Goal: Obtain resource: Download file/media

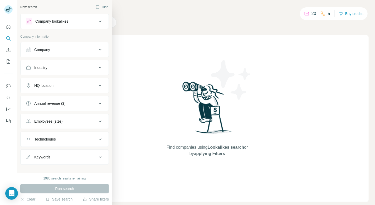
click at [55, 143] on button "Technologies" at bounding box center [65, 139] width 88 height 13
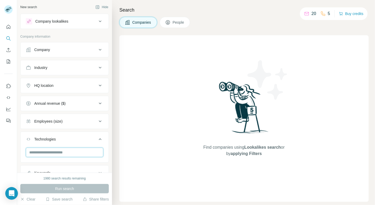
click at [59, 148] on input "text" at bounding box center [64, 152] width 77 height 9
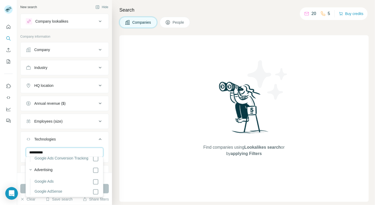
scroll to position [21, 0]
type input "**********"
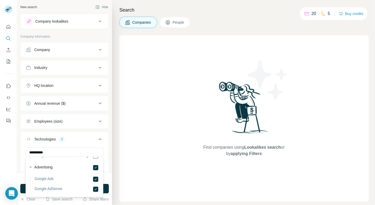
click at [66, 33] on div "**********" at bounding box center [64, 107] width 89 height 186
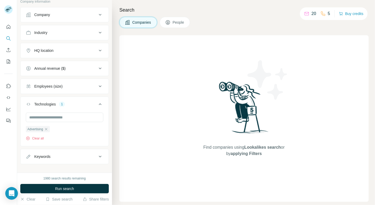
scroll to position [40, 0]
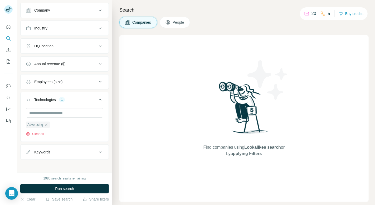
click at [62, 150] on div "Keywords" at bounding box center [61, 152] width 71 height 5
click at [55, 161] on input "text" at bounding box center [59, 165] width 67 height 9
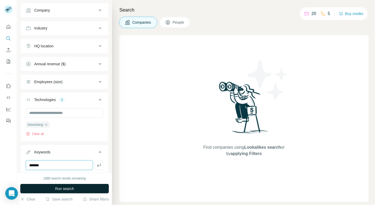
type input "*******"
click at [66, 190] on span "Run search" at bounding box center [64, 188] width 19 height 5
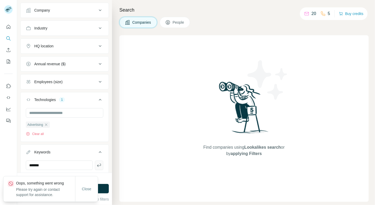
click at [101, 163] on icon "button" at bounding box center [98, 165] width 5 height 5
click at [100, 186] on button "Run search" at bounding box center [64, 188] width 89 height 9
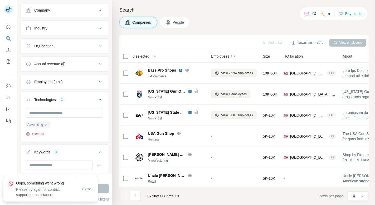
click at [92, 183] on div "Close" at bounding box center [86, 189] width 23 height 25
click at [89, 189] on span "Close" at bounding box center [86, 189] width 9 height 5
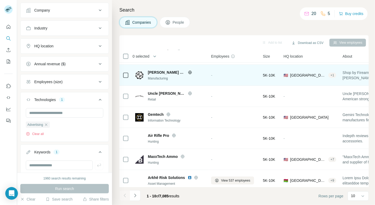
scroll to position [86, 0]
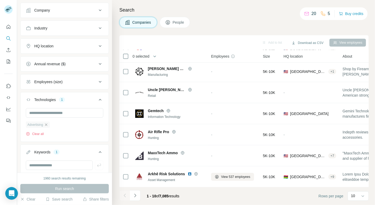
click at [46, 123] on icon "button" at bounding box center [46, 125] width 4 height 4
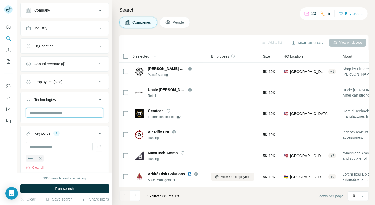
click at [42, 110] on input "text" at bounding box center [64, 112] width 77 height 9
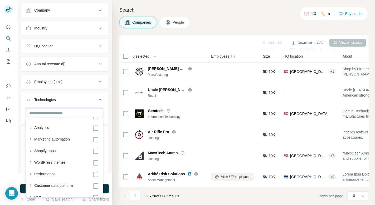
type input "*"
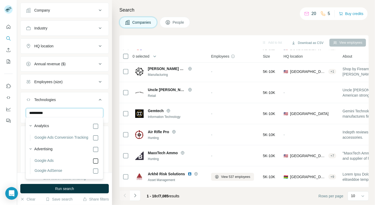
type input "**********"
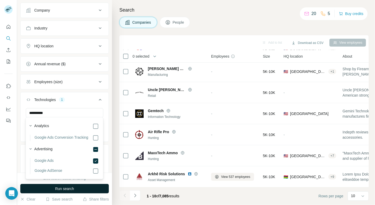
click at [64, 188] on span "Run search" at bounding box center [64, 188] width 19 height 5
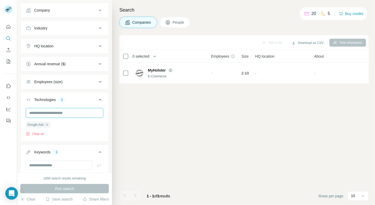
click at [61, 111] on input "text" at bounding box center [64, 112] width 77 height 9
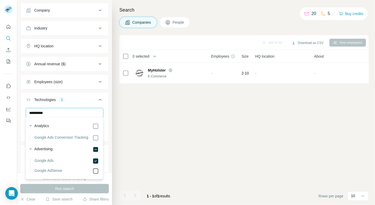
type input "**********"
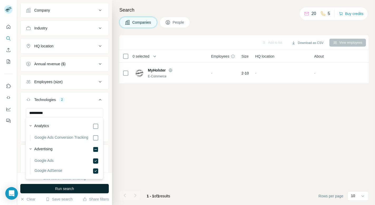
click at [80, 190] on button "Run search" at bounding box center [64, 188] width 89 height 9
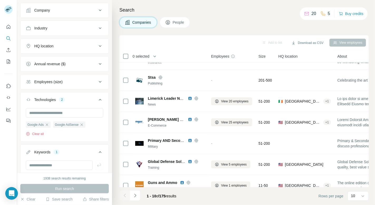
scroll to position [86, 0]
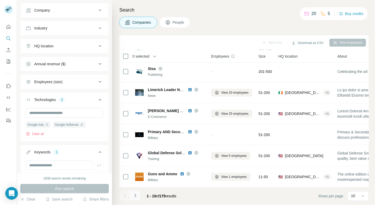
click at [138, 196] on icon "Navigate to next page" at bounding box center [135, 195] width 5 height 5
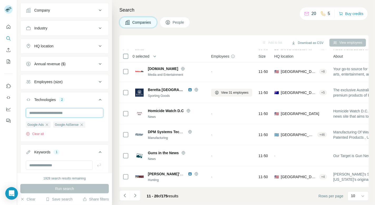
click at [81, 112] on input "text" at bounding box center [64, 112] width 77 height 9
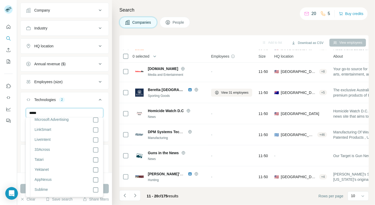
scroll to position [320, 0]
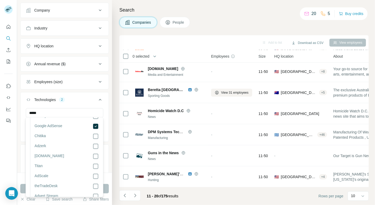
scroll to position [1229, 0]
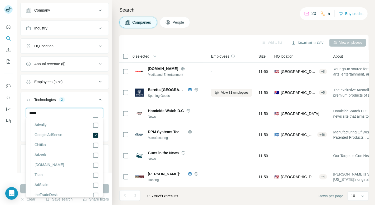
click at [44, 113] on input "*****" at bounding box center [64, 112] width 77 height 9
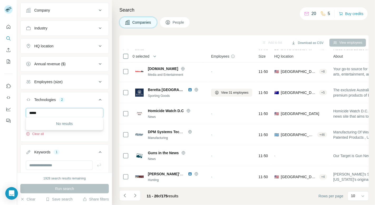
scroll to position [0, 0]
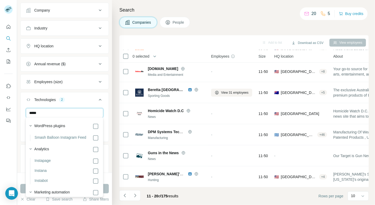
type input "******"
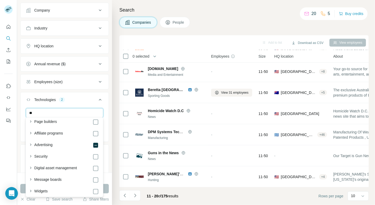
scroll to position [202, 0]
type input "**"
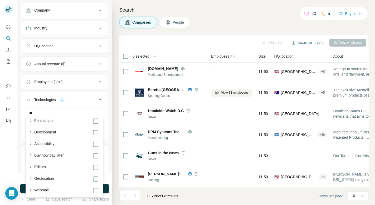
scroll to position [749, 0]
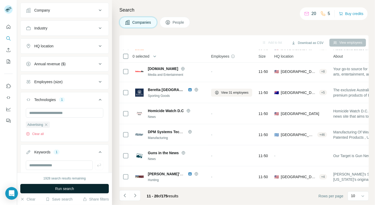
click at [23, 191] on button "Run search" at bounding box center [64, 188] width 89 height 9
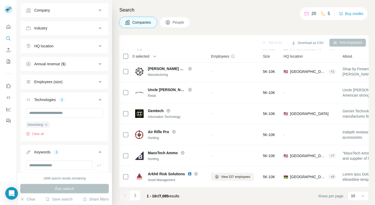
click at [71, 61] on div "Annual revenue ($)" at bounding box center [61, 63] width 71 height 5
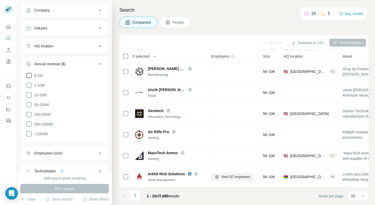
click at [28, 76] on icon at bounding box center [29, 75] width 6 height 6
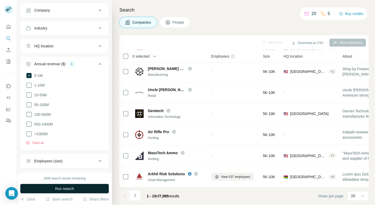
click at [71, 186] on button "Run search" at bounding box center [64, 188] width 89 height 9
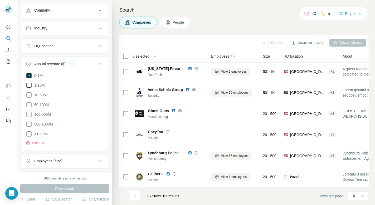
click at [28, 84] on icon at bounding box center [29, 85] width 6 height 6
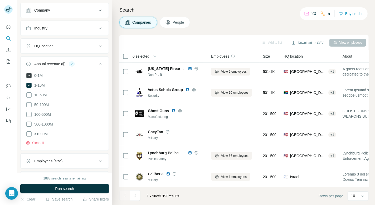
click at [29, 75] on icon at bounding box center [29, 76] width 2 height 2
click at [58, 188] on span "Run search" at bounding box center [64, 188] width 19 height 5
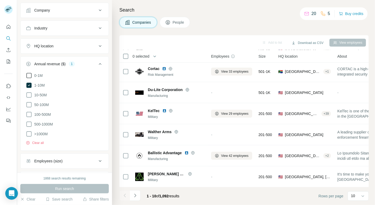
click at [174, 44] on div "Add to list Download as CSV View employees" at bounding box center [244, 42] width 244 height 9
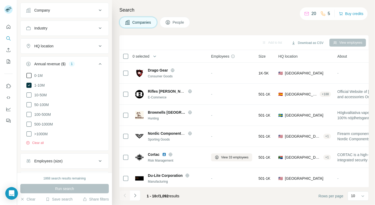
click at [144, 57] on span "0 selected" at bounding box center [141, 56] width 17 height 5
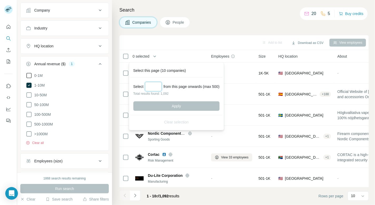
click at [152, 84] on input "Select a number (up to 500)" at bounding box center [153, 86] width 17 height 9
type input "***"
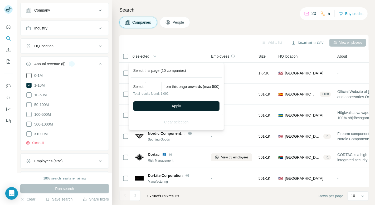
click at [161, 106] on button "Apply" at bounding box center [176, 105] width 86 height 9
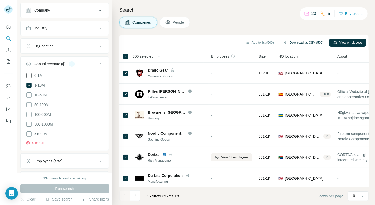
click at [306, 40] on button "Download as CSV (500)" at bounding box center [304, 43] width 48 height 8
click at [134, 196] on icon "Navigate to next page" at bounding box center [135, 195] width 5 height 5
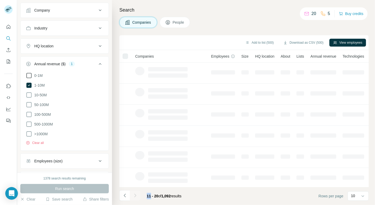
click at [134, 196] on div at bounding box center [135, 196] width 11 height 11
click at [134, 196] on icon "Navigate to next page" at bounding box center [135, 195] width 5 height 5
click at [134, 196] on div at bounding box center [135, 196] width 11 height 11
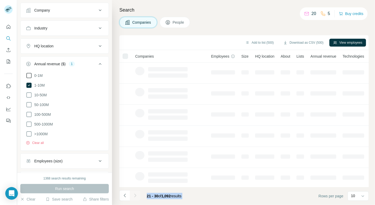
click at [134, 196] on icon "Navigate to next page" at bounding box center [135, 195] width 5 height 5
click at [134, 196] on div at bounding box center [135, 196] width 11 height 11
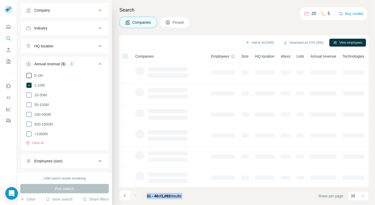
click at [134, 196] on div at bounding box center [135, 196] width 11 height 11
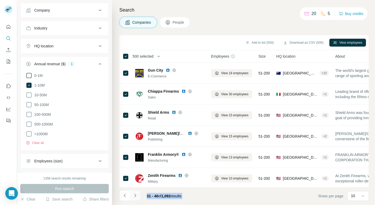
click at [134, 196] on icon "Navigate to next page" at bounding box center [135, 195] width 5 height 5
click at [134, 196] on div at bounding box center [135, 196] width 11 height 11
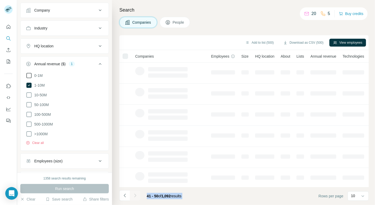
click at [134, 196] on div at bounding box center [135, 196] width 11 height 11
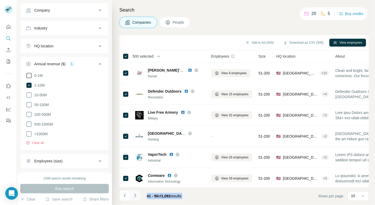
click at [134, 196] on icon "Navigate to next page" at bounding box center [135, 195] width 5 height 5
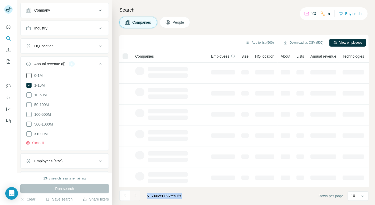
click at [134, 196] on div at bounding box center [135, 196] width 11 height 11
click at [134, 196] on icon "Navigate to next page" at bounding box center [135, 195] width 5 height 5
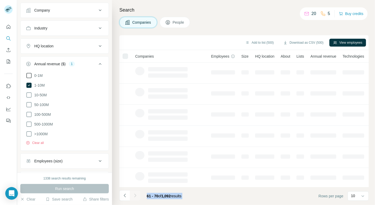
click at [134, 196] on div at bounding box center [135, 196] width 11 height 11
click at [134, 196] on icon "Navigate to next page" at bounding box center [135, 195] width 5 height 5
click at [134, 196] on div at bounding box center [135, 196] width 11 height 11
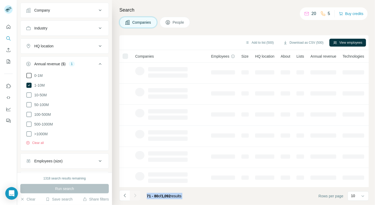
click at [134, 196] on div at bounding box center [135, 196] width 11 height 11
click at [134, 196] on icon "Navigate to next page" at bounding box center [135, 195] width 5 height 5
click at [134, 196] on div at bounding box center [135, 196] width 11 height 11
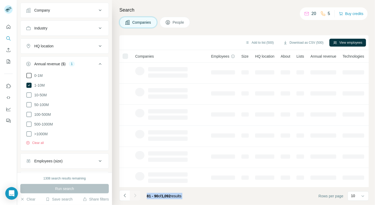
click at [134, 196] on div at bounding box center [135, 196] width 11 height 11
click at [134, 196] on icon "Navigate to next page" at bounding box center [135, 195] width 5 height 5
click at [134, 196] on div at bounding box center [135, 196] width 11 height 11
click at [134, 196] on icon "Navigate to next page" at bounding box center [135, 195] width 5 height 5
click at [134, 196] on div at bounding box center [135, 196] width 11 height 11
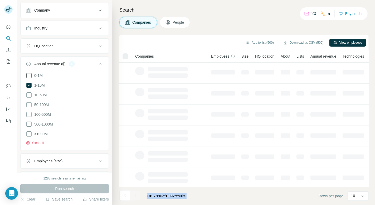
click at [134, 196] on div at bounding box center [135, 196] width 11 height 11
click at [134, 196] on icon "Navigate to next page" at bounding box center [135, 195] width 5 height 5
click at [134, 196] on div at bounding box center [135, 196] width 11 height 11
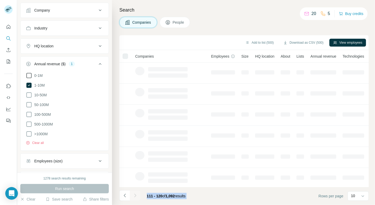
click at [134, 196] on div at bounding box center [135, 196] width 11 height 11
click at [134, 196] on icon "Navigate to next page" at bounding box center [135, 195] width 5 height 5
click at [134, 196] on div at bounding box center [135, 196] width 11 height 11
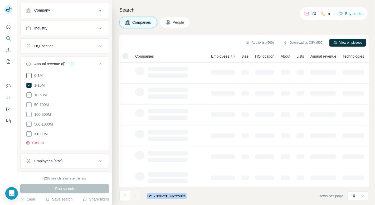
click at [134, 196] on div at bounding box center [135, 196] width 11 height 11
click at [134, 196] on icon "Navigate to next page" at bounding box center [135, 195] width 5 height 5
click at [134, 196] on div at bounding box center [135, 196] width 11 height 11
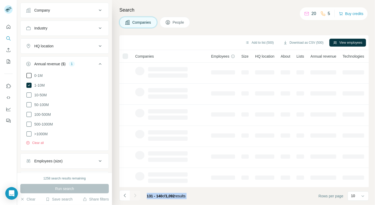
click at [134, 196] on icon "Navigate to next page" at bounding box center [135, 195] width 5 height 5
click at [134, 196] on div at bounding box center [135, 196] width 11 height 11
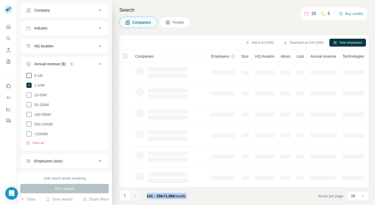
click at [134, 196] on icon "Navigate to next page" at bounding box center [135, 195] width 5 height 5
click at [134, 196] on div at bounding box center [135, 196] width 11 height 11
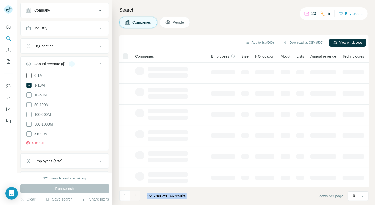
click at [134, 196] on div at bounding box center [135, 196] width 11 height 11
click at [134, 196] on icon "Navigate to next page" at bounding box center [135, 195] width 5 height 5
click at [134, 196] on div at bounding box center [135, 196] width 11 height 11
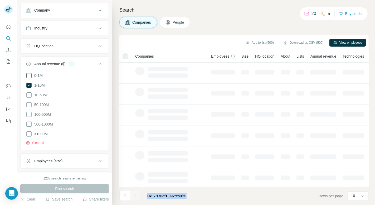
click at [134, 196] on div at bounding box center [135, 196] width 11 height 11
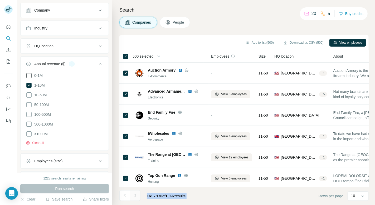
click at [134, 196] on icon "Navigate to next page" at bounding box center [135, 195] width 5 height 5
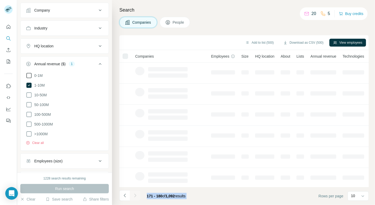
click at [134, 196] on div at bounding box center [135, 196] width 11 height 11
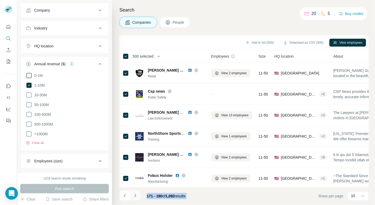
click at [134, 196] on icon "Navigate to next page" at bounding box center [135, 195] width 5 height 5
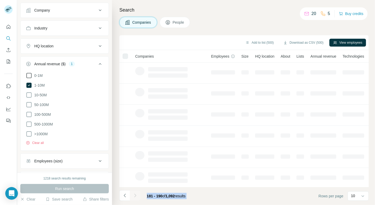
click at [134, 196] on div at bounding box center [135, 196] width 11 height 11
click at [134, 196] on icon "Navigate to next page" at bounding box center [135, 195] width 5 height 5
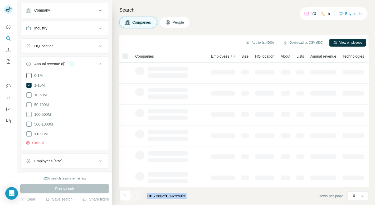
click at [134, 196] on div at bounding box center [135, 196] width 11 height 11
click at [134, 196] on icon "Navigate to next page" at bounding box center [135, 195] width 5 height 5
click at [134, 196] on div at bounding box center [135, 196] width 11 height 11
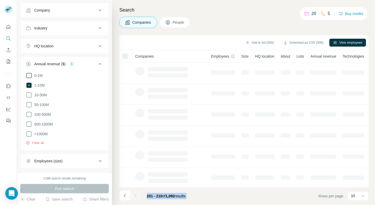
click at [134, 196] on div at bounding box center [135, 196] width 11 height 11
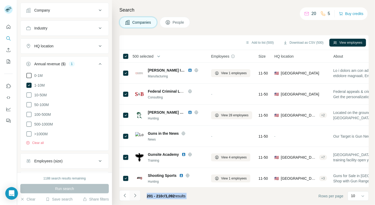
click at [134, 196] on icon "Navigate to next page" at bounding box center [135, 195] width 5 height 5
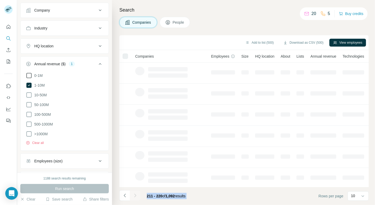
click at [134, 196] on div at bounding box center [135, 196] width 11 height 11
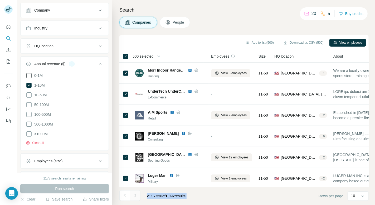
click at [134, 196] on icon "Navigate to next page" at bounding box center [135, 195] width 5 height 5
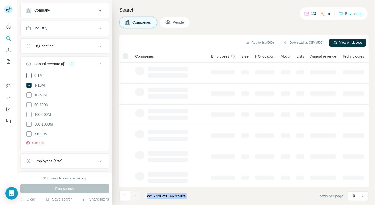
click at [134, 196] on div at bounding box center [135, 196] width 11 height 11
click at [134, 196] on icon "Navigate to next page" at bounding box center [135, 195] width 5 height 5
click at [134, 196] on div at bounding box center [135, 196] width 11 height 11
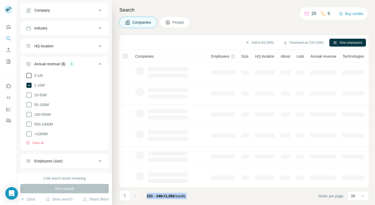
click at [134, 196] on div at bounding box center [135, 196] width 11 height 11
click at [134, 196] on icon "Navigate to next page" at bounding box center [135, 195] width 5 height 5
click at [134, 196] on div at bounding box center [135, 196] width 11 height 11
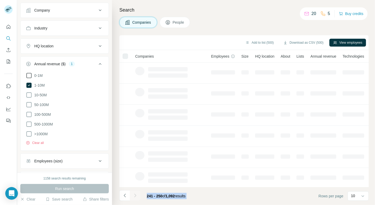
click at [134, 196] on div at bounding box center [135, 196] width 11 height 11
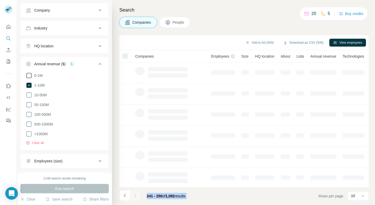
click at [134, 196] on icon "Navigate to next page" at bounding box center [135, 195] width 5 height 5
click at [134, 196] on div at bounding box center [135, 196] width 11 height 11
click at [134, 196] on icon "Navigate to next page" at bounding box center [135, 195] width 5 height 5
click at [134, 196] on div at bounding box center [135, 196] width 11 height 11
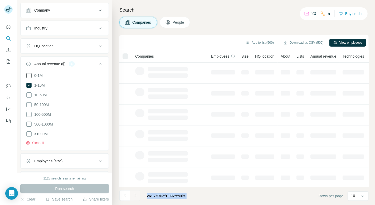
click at [134, 196] on div at bounding box center [135, 196] width 11 height 11
click at [134, 196] on icon "Navigate to next page" at bounding box center [135, 195] width 5 height 5
click at [134, 196] on div at bounding box center [135, 196] width 11 height 11
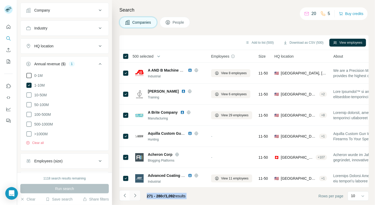
click at [134, 196] on icon "Navigate to next page" at bounding box center [135, 195] width 5 height 5
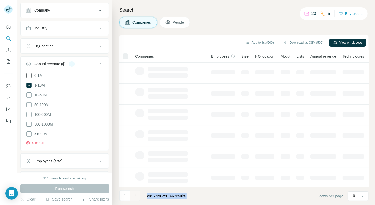
click at [134, 196] on div at bounding box center [135, 196] width 11 height 11
click at [134, 196] on icon "Navigate to next page" at bounding box center [135, 195] width 5 height 5
click at [134, 196] on div at bounding box center [135, 196] width 11 height 11
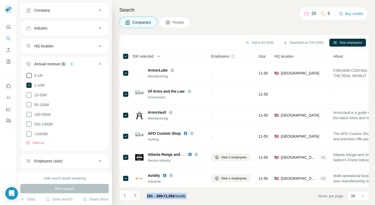
click at [134, 196] on icon "Navigate to next page" at bounding box center [135, 195] width 5 height 5
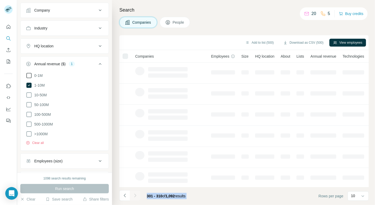
click at [134, 196] on div at bounding box center [135, 196] width 11 height 11
click at [134, 196] on icon "Navigate to next page" at bounding box center [135, 195] width 5 height 5
click at [134, 196] on div at bounding box center [135, 196] width 11 height 11
click at [134, 196] on icon "Navigate to next page" at bounding box center [135, 195] width 5 height 5
click at [134, 196] on div at bounding box center [135, 196] width 11 height 11
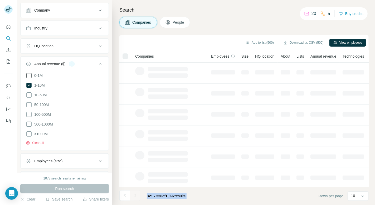
click at [134, 196] on icon "Navigate to next page" at bounding box center [135, 195] width 5 height 5
click at [134, 196] on div at bounding box center [135, 196] width 11 height 11
click at [134, 196] on icon "Navigate to next page" at bounding box center [135, 195] width 5 height 5
click at [134, 196] on div at bounding box center [135, 196] width 11 height 11
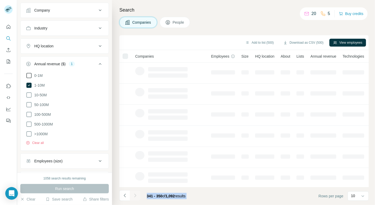
click at [134, 196] on icon "Navigate to next page" at bounding box center [135, 195] width 5 height 5
click at [134, 196] on div at bounding box center [135, 196] width 11 height 11
click at [134, 196] on icon "Navigate to next page" at bounding box center [135, 195] width 5 height 5
click at [134, 196] on div at bounding box center [135, 196] width 11 height 11
click at [134, 196] on icon "Navigate to next page" at bounding box center [135, 195] width 5 height 5
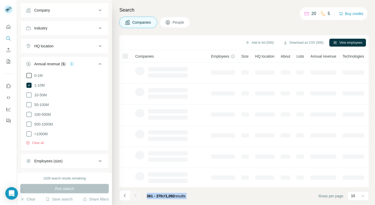
click at [134, 196] on div at bounding box center [135, 196] width 11 height 11
click at [134, 196] on icon "Navigate to next page" at bounding box center [135, 195] width 5 height 5
click at [134, 196] on div at bounding box center [135, 196] width 11 height 11
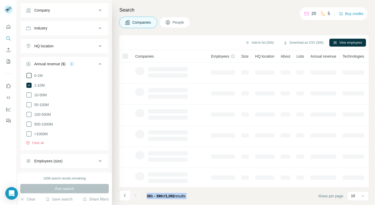
click at [134, 196] on div at bounding box center [135, 196] width 11 height 11
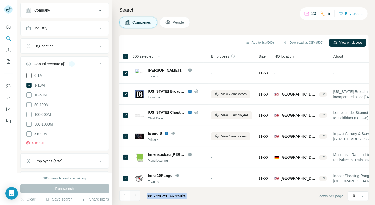
click at [134, 196] on icon "Navigate to next page" at bounding box center [135, 195] width 5 height 5
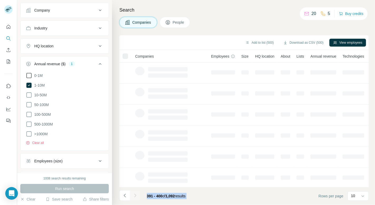
click at [134, 196] on div at bounding box center [135, 196] width 11 height 11
click at [134, 196] on icon "Navigate to next page" at bounding box center [135, 195] width 5 height 5
click at [134, 196] on div at bounding box center [135, 196] width 11 height 11
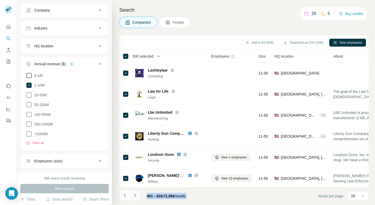
click at [134, 196] on icon "Navigate to next page" at bounding box center [135, 195] width 5 height 5
click at [134, 196] on div at bounding box center [135, 196] width 11 height 11
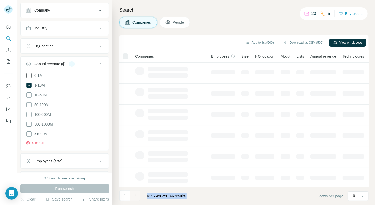
click at [134, 196] on icon "Navigate to next page" at bounding box center [135, 195] width 5 height 5
click at [134, 196] on div at bounding box center [135, 196] width 11 height 11
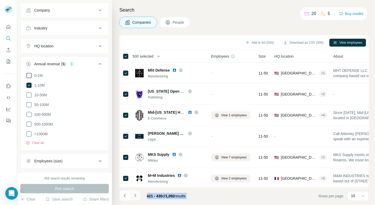
click at [134, 196] on icon "Navigate to next page" at bounding box center [135, 195] width 5 height 5
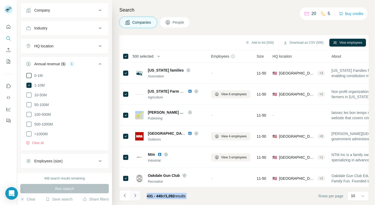
click at [134, 196] on icon "Navigate to next page" at bounding box center [135, 195] width 5 height 5
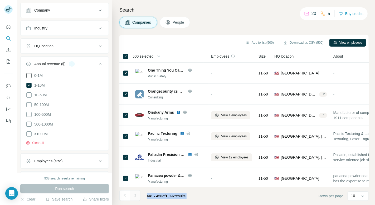
click at [134, 196] on icon "Navigate to next page" at bounding box center [135, 195] width 5 height 5
click at [134, 196] on div at bounding box center [135, 196] width 11 height 11
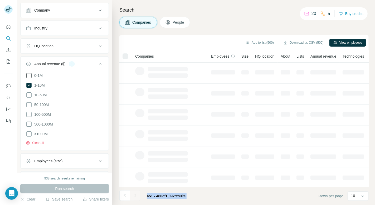
click at [134, 196] on div at bounding box center [135, 196] width 11 height 11
click at [134, 196] on icon "Navigate to next page" at bounding box center [135, 195] width 5 height 5
click at [134, 196] on div at bounding box center [135, 196] width 11 height 11
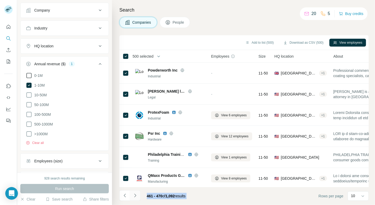
click at [134, 196] on icon "Navigate to next page" at bounding box center [135, 195] width 5 height 5
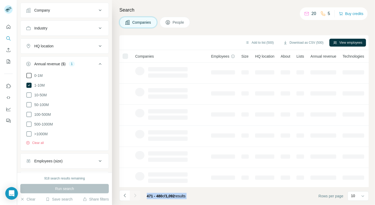
click at [134, 196] on icon "Navigate to next page" at bounding box center [135, 195] width 5 height 5
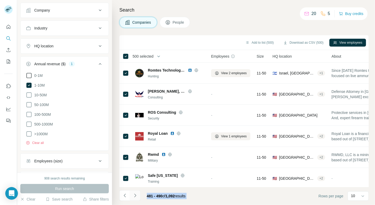
click at [134, 196] on icon "Navigate to next page" at bounding box center [135, 195] width 5 height 5
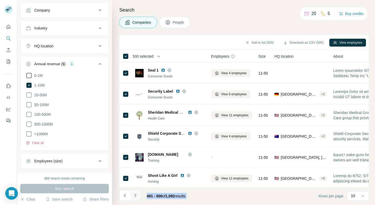
click at [134, 196] on icon "Navigate to next page" at bounding box center [135, 195] width 5 height 5
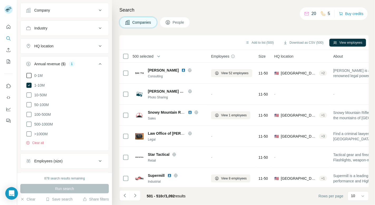
click at [149, 57] on span "500 selected" at bounding box center [143, 56] width 21 height 5
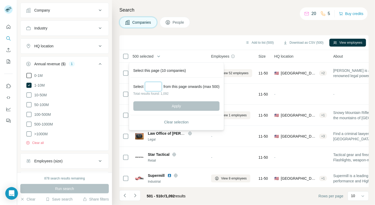
click at [153, 85] on input "Select a number (up to 500)" at bounding box center [153, 86] width 17 height 9
type input "***"
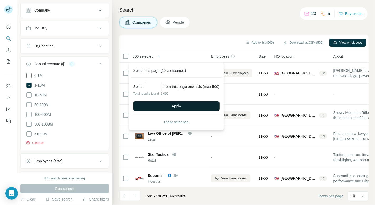
click at [171, 103] on button "Apply" at bounding box center [176, 105] width 86 height 9
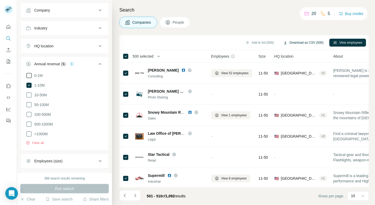
click at [295, 41] on button "Download as CSV (500)" at bounding box center [304, 43] width 48 height 8
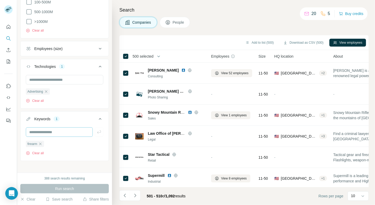
scroll to position [96, 0]
